Goal: Task Accomplishment & Management: Manage account settings

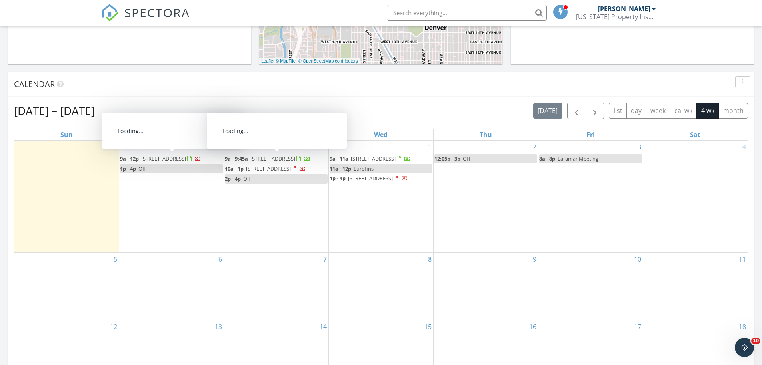
scroll to position [741, 775]
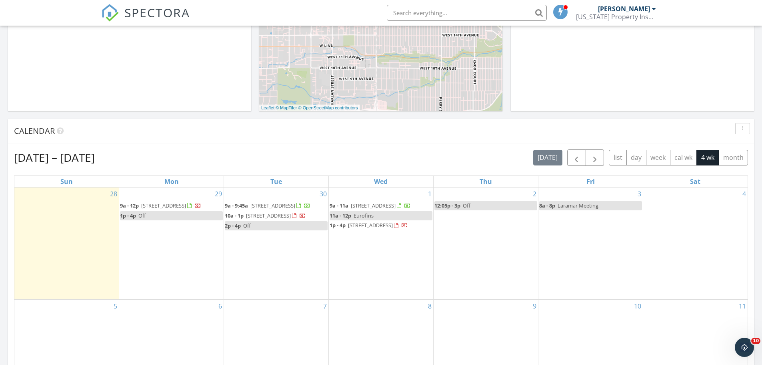
scroll to position [236, 0]
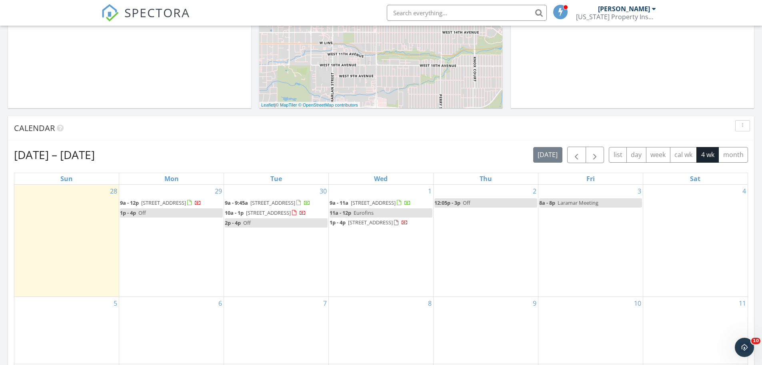
click at [333, 143] on div "[DATE] – [DATE] [DATE] list day week cal wk 4 wk month Sun Mon Tue Wed Thu Fri …" at bounding box center [381, 322] width 746 height 364
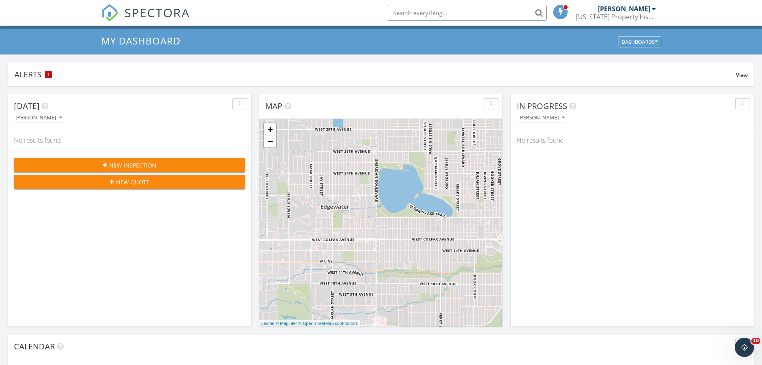
scroll to position [0, 0]
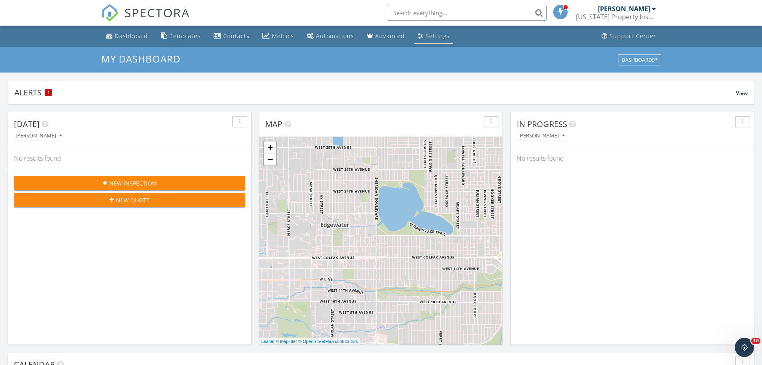
click at [438, 38] on div "Settings" at bounding box center [438, 36] width 24 height 8
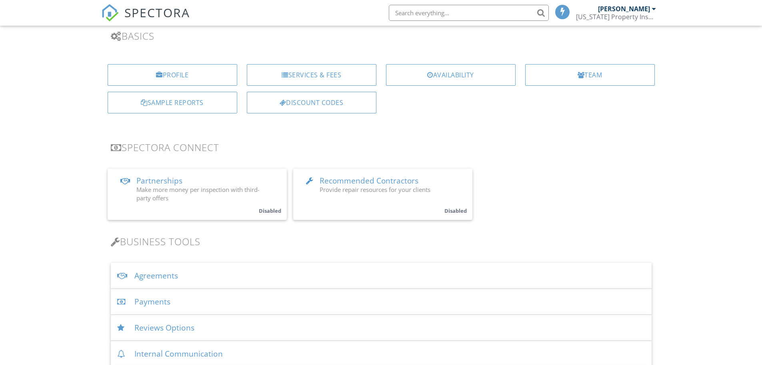
scroll to position [120, 0]
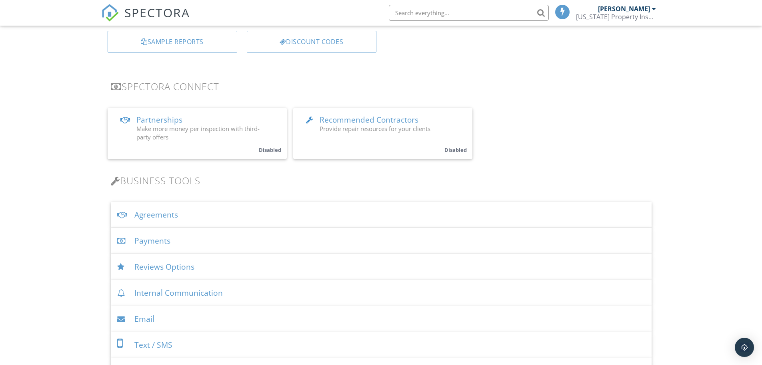
click at [160, 240] on div "Payments" at bounding box center [381, 241] width 541 height 26
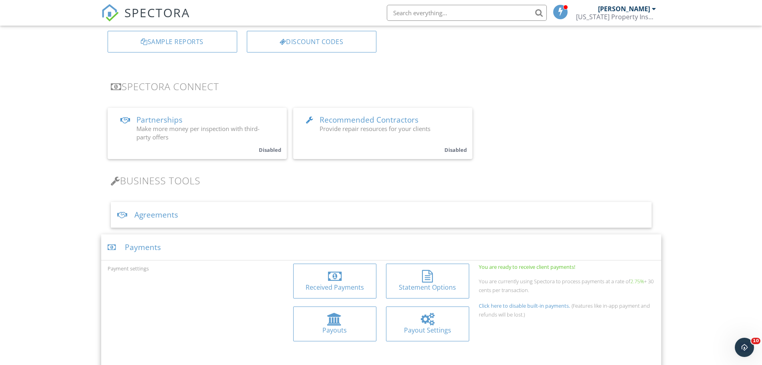
click at [340, 275] on div at bounding box center [335, 276] width 14 height 13
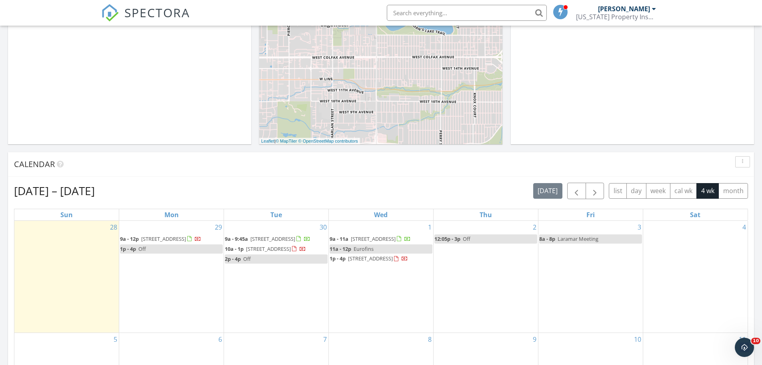
scroll to position [240, 0]
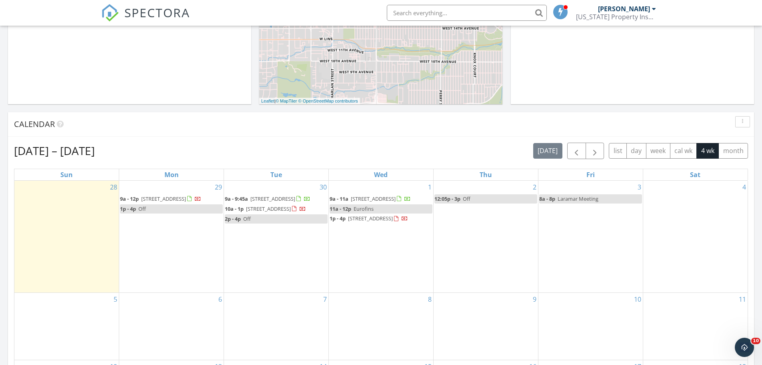
click at [401, 125] on div "Calendar" at bounding box center [375, 124] width 722 height 12
click at [372, 138] on div "Sep 28 – Oct 25, 2025 today list day week cal wk 4 wk month Sun Mon Tue Wed Thu…" at bounding box center [381, 318] width 746 height 364
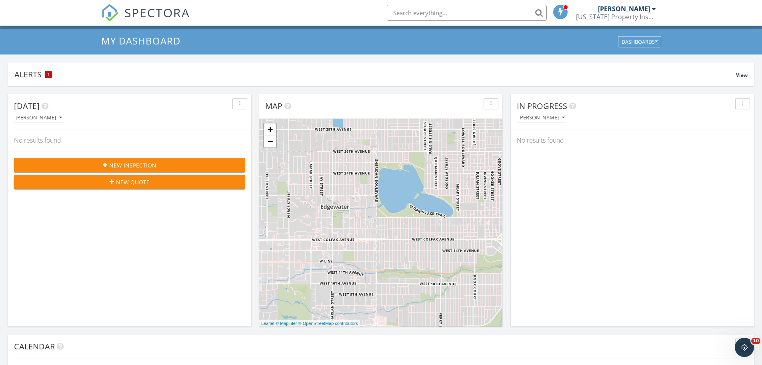
scroll to position [0, 0]
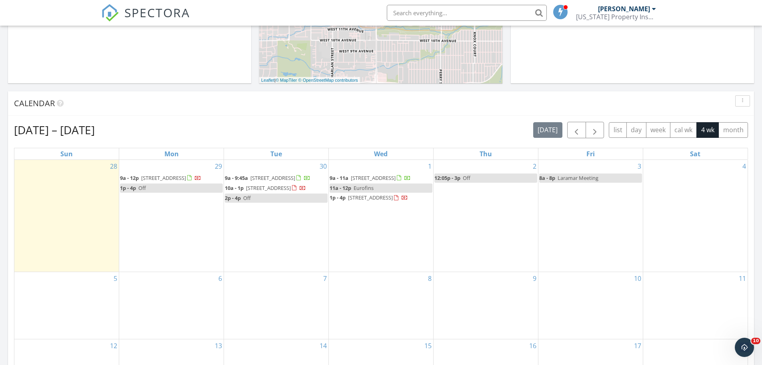
scroll to position [280, 0]
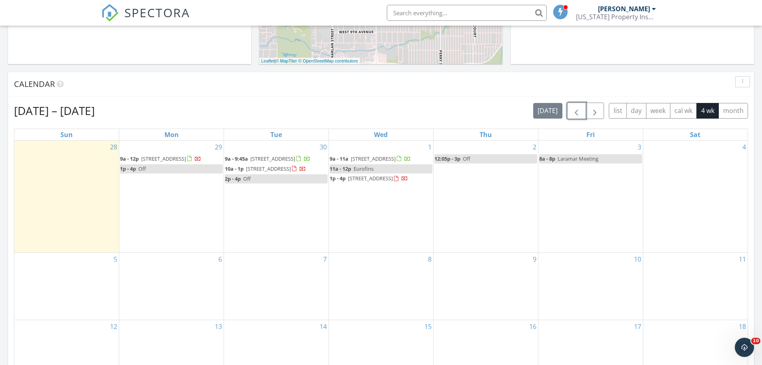
click at [583, 113] on button "button" at bounding box center [577, 110] width 19 height 16
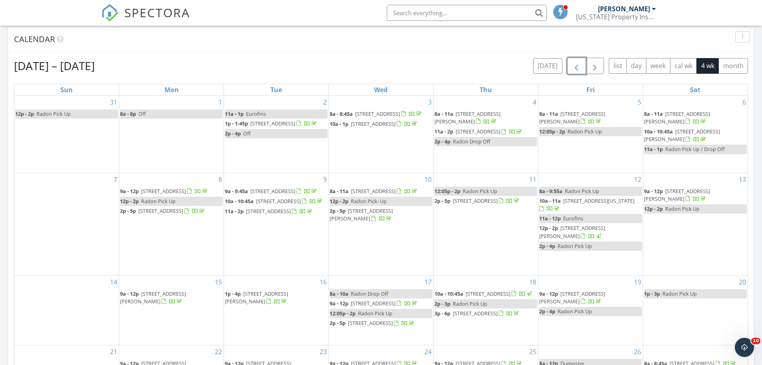
scroll to position [440, 0]
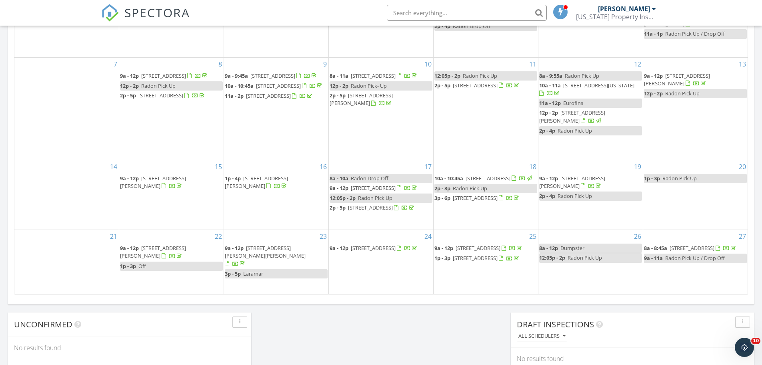
click at [421, 332] on div "[DATE] [PERSON_NAME] No results found New Inspection New Quote Map + − Leaflet …" at bounding box center [381, 28] width 762 height 728
